Goal: Check status: Check status

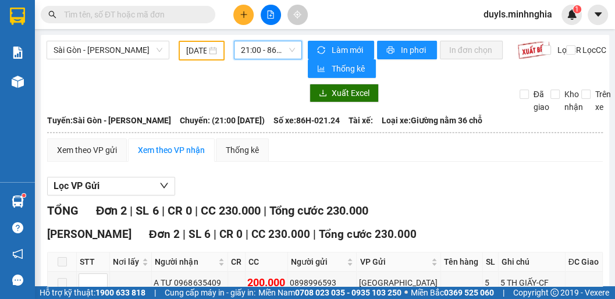
click at [194, 48] on input "[DATE]" at bounding box center [196, 50] width 20 height 13
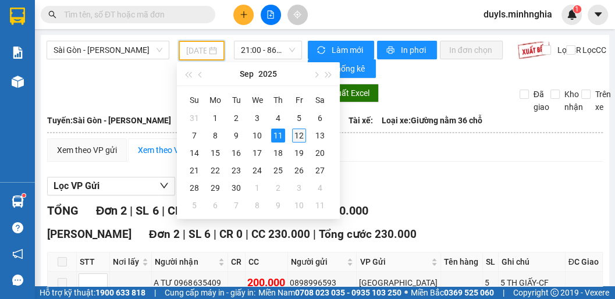
click at [302, 141] on div "12" at bounding box center [299, 136] width 14 height 14
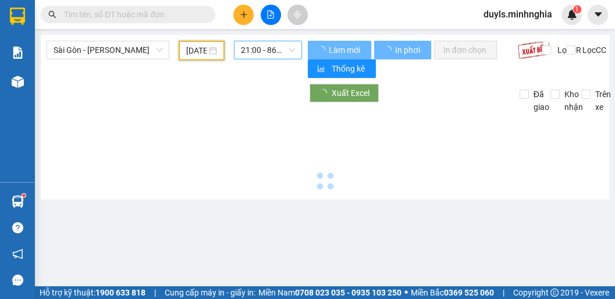
type input "[DATE]"
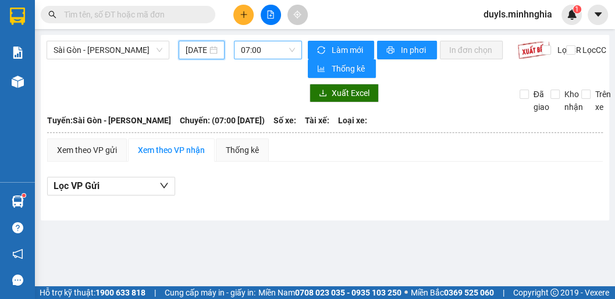
click at [270, 49] on span "07:00" at bounding box center [268, 49] width 54 height 17
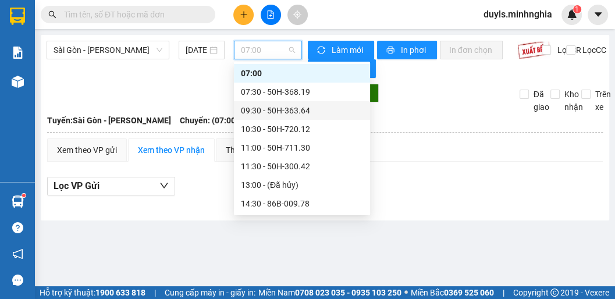
click at [274, 112] on div "09:30 - 50H-363.64" at bounding box center [302, 110] width 122 height 13
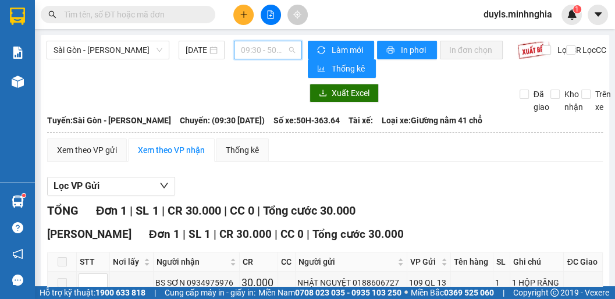
click at [263, 55] on span "09:30 - 50H-363.64" at bounding box center [268, 49] width 54 height 17
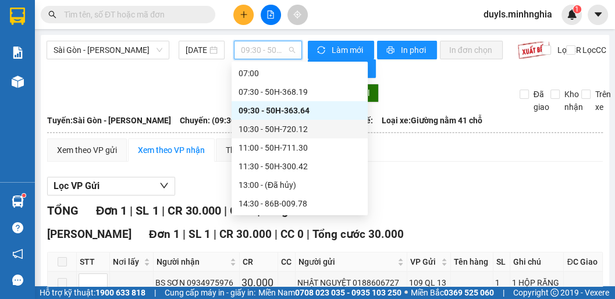
click at [276, 126] on div "10:30 - 50H-720.12" at bounding box center [300, 129] width 122 height 13
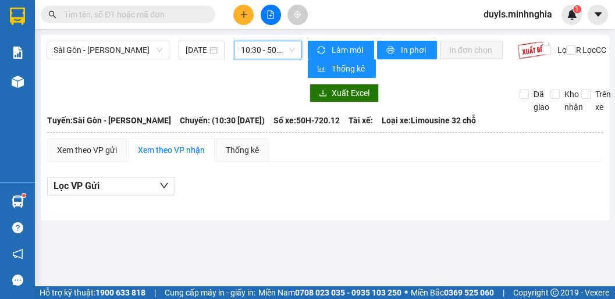
click at [269, 49] on span "10:30 - 50H-720.12" at bounding box center [268, 49] width 54 height 17
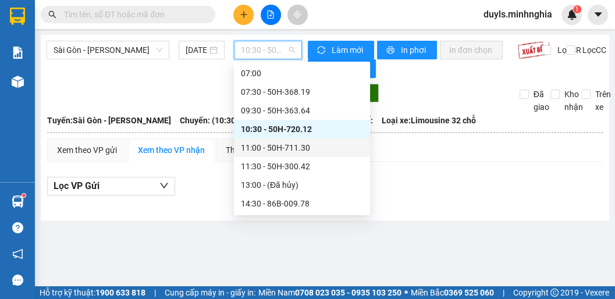
click at [275, 149] on div "11:00 - 50H-711.30" at bounding box center [302, 147] width 122 height 13
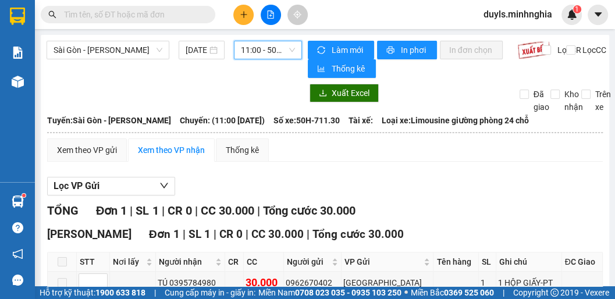
click at [261, 52] on span "11:00 - 50H-711.30" at bounding box center [268, 49] width 54 height 17
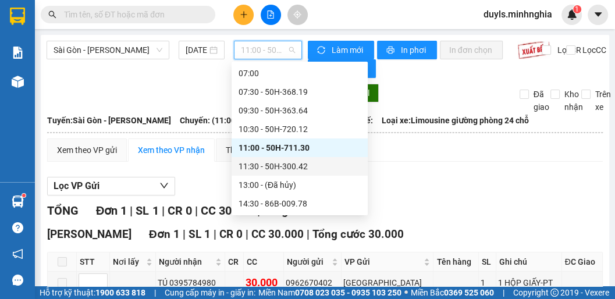
click at [266, 162] on div "11:30 - 50H-300.42" at bounding box center [300, 166] width 122 height 13
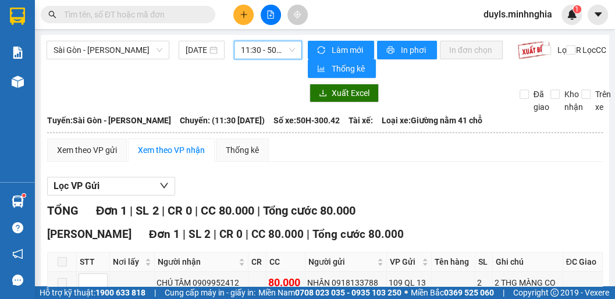
click at [265, 50] on span "11:30 - 50H-300.42" at bounding box center [268, 49] width 54 height 17
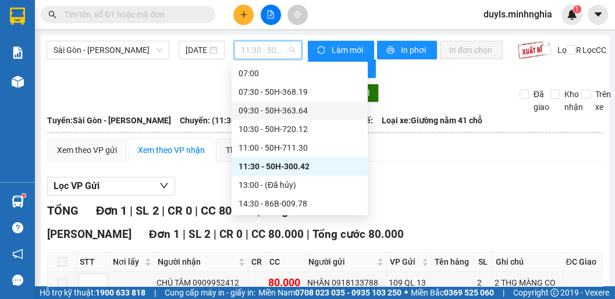
click at [299, 114] on div "09:30 - 50H-363.64" at bounding box center [300, 110] width 122 height 13
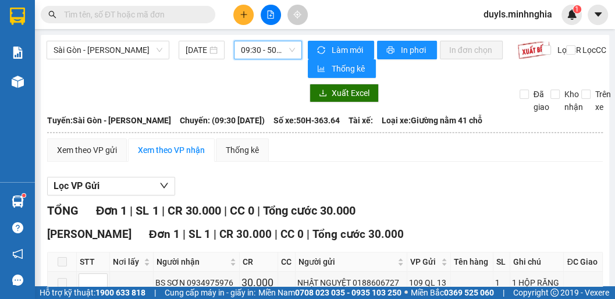
click at [278, 133] on th at bounding box center [325, 132] width 557 height 10
